Goal: Navigation & Orientation: Find specific page/section

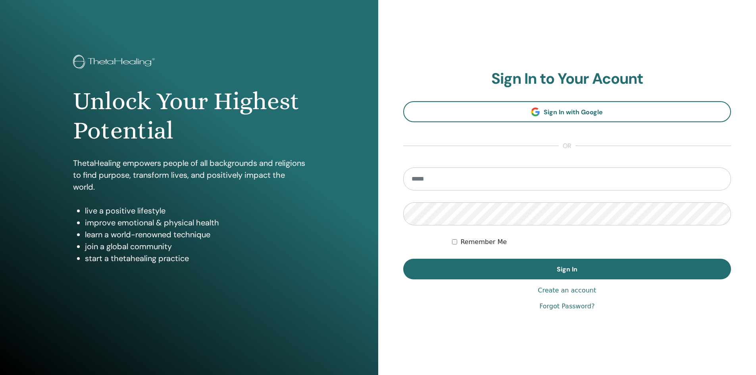
click at [486, 173] on input "email" at bounding box center [567, 179] width 328 height 23
type input "**********"
click at [403, 259] on button "Sign In" at bounding box center [567, 269] width 328 height 21
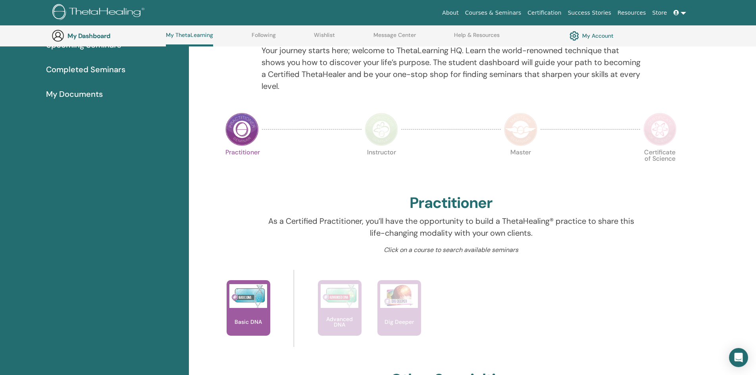
scroll to position [61, 0]
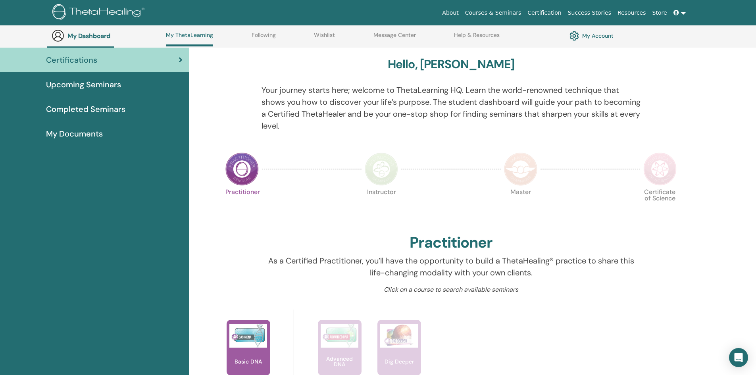
click at [118, 108] on span "Completed Seminars" at bounding box center [85, 109] width 79 height 12
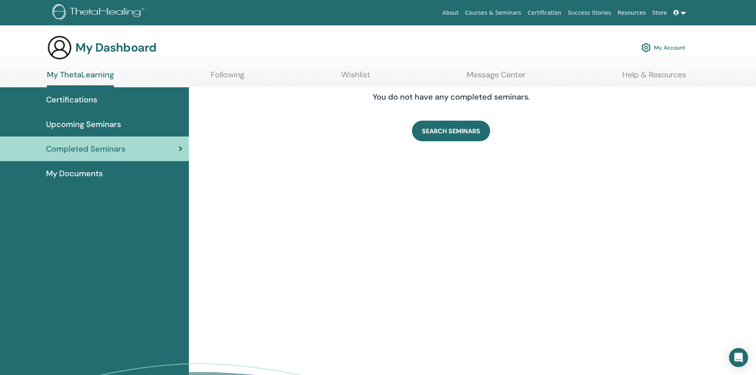
click at [82, 173] on span "My Documents" at bounding box center [74, 174] width 57 height 12
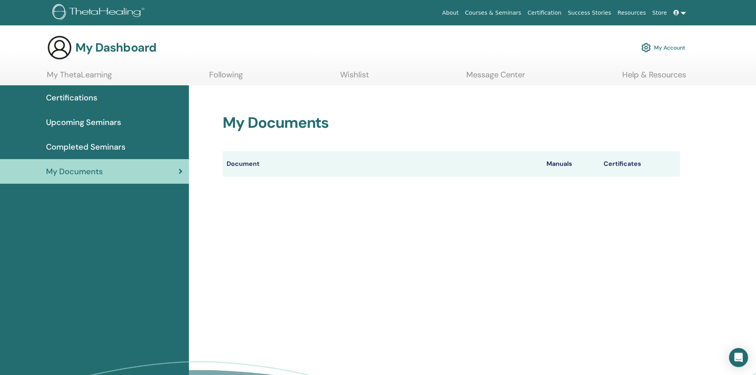
click at [623, 166] on th "Certificates" at bounding box center [640, 163] width 80 height 25
click at [621, 164] on th "Certificates" at bounding box center [640, 163] width 80 height 25
click at [554, 162] on th "Manuals" at bounding box center [571, 163] width 57 height 25
drag, startPoint x: 257, startPoint y: 162, endPoint x: 245, endPoint y: 164, distance: 12.5
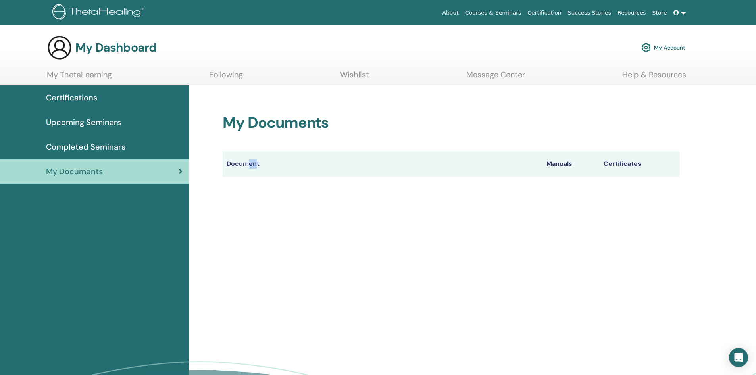
click at [245, 164] on th "Document" at bounding box center [383, 163] width 320 height 25
click at [243, 164] on th "Document" at bounding box center [383, 163] width 320 height 25
drag, startPoint x: 256, startPoint y: 201, endPoint x: 253, endPoint y: 195, distance: 7.5
click at [256, 201] on div "My Documents Document Manuals Certificates" at bounding box center [472, 262] width 567 height 355
click at [241, 162] on th "Document" at bounding box center [383, 163] width 320 height 25
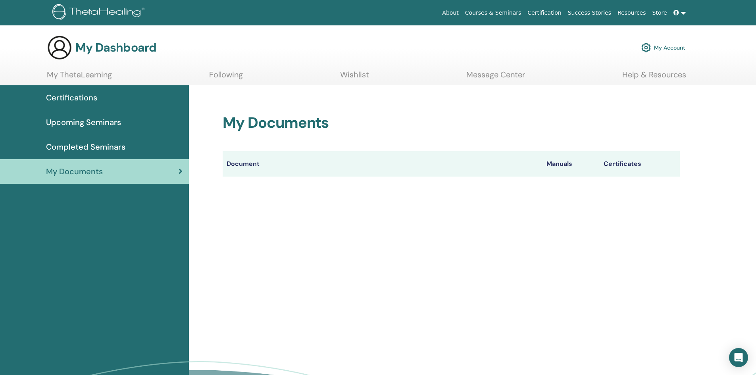
click at [556, 165] on th "Manuals" at bounding box center [571, 163] width 57 height 25
click at [631, 162] on th "Certificates" at bounding box center [640, 163] width 80 height 25
click at [630, 164] on th "Certificates" at bounding box center [640, 163] width 80 height 25
click at [649, 219] on div "My Documents Document Manuals Certificates" at bounding box center [472, 262] width 567 height 355
click at [96, 147] on span "Completed Seminars" at bounding box center [85, 147] width 79 height 12
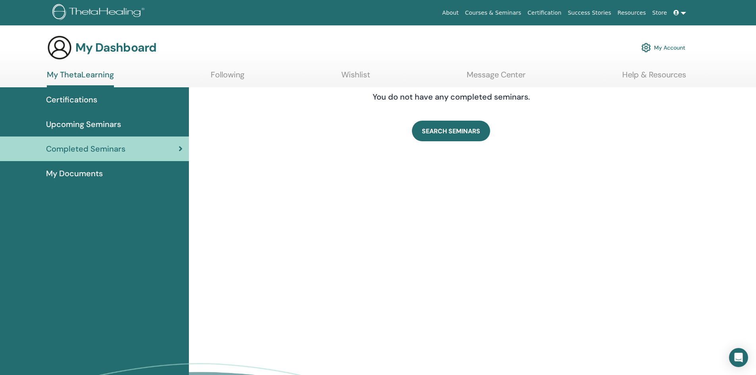
click at [83, 100] on span "Certifications" at bounding box center [71, 100] width 51 height 12
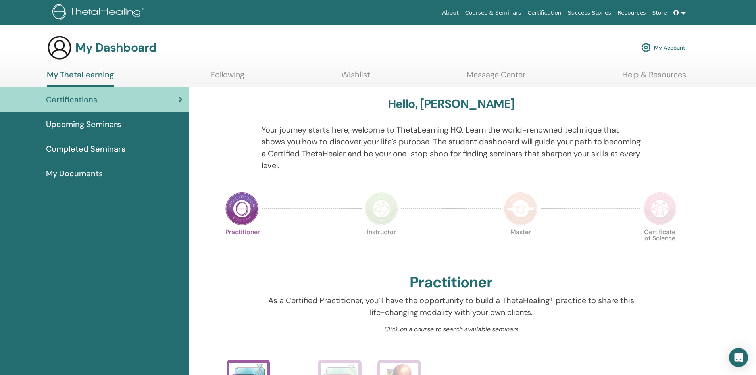
click at [83, 98] on span "Certifications" at bounding box center [71, 100] width 51 height 12
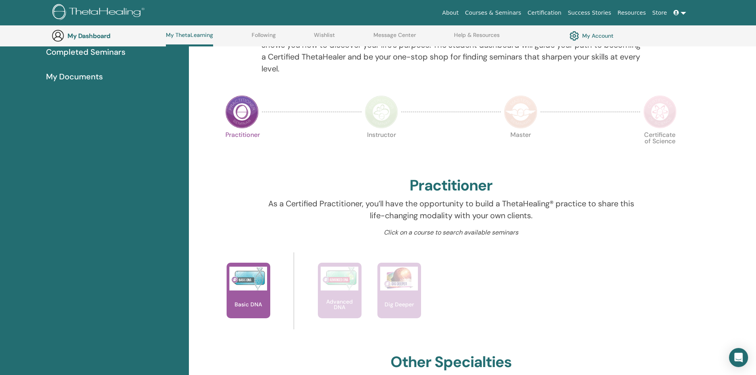
scroll to position [100, 0]
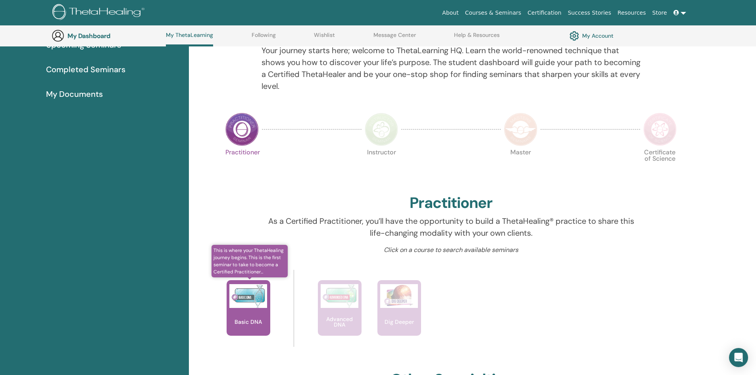
click at [245, 310] on div "Basic DNA" at bounding box center [249, 308] width 44 height 56
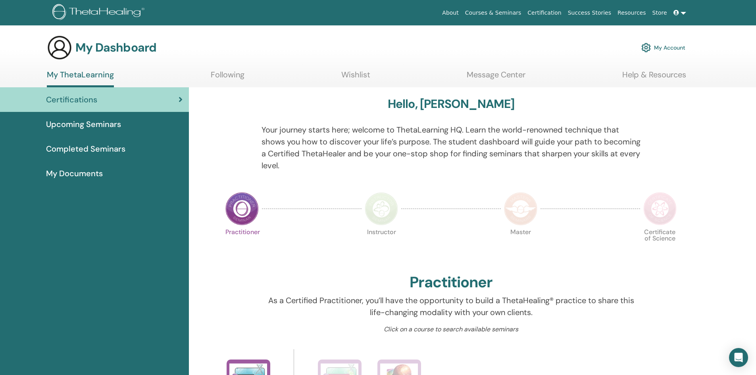
click at [499, 13] on link "Courses & Seminars" at bounding box center [493, 13] width 63 height 15
